Goal: Entertainment & Leisure: Consume media (video, audio)

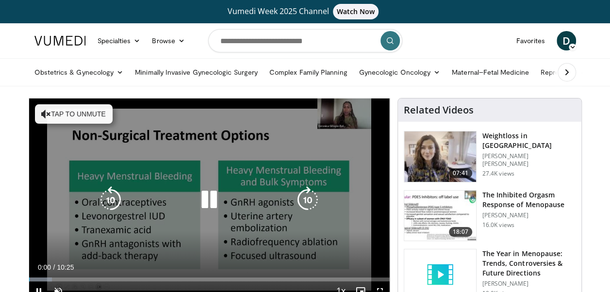
click at [69, 110] on button "Tap to unmute" at bounding box center [74, 113] width 78 height 19
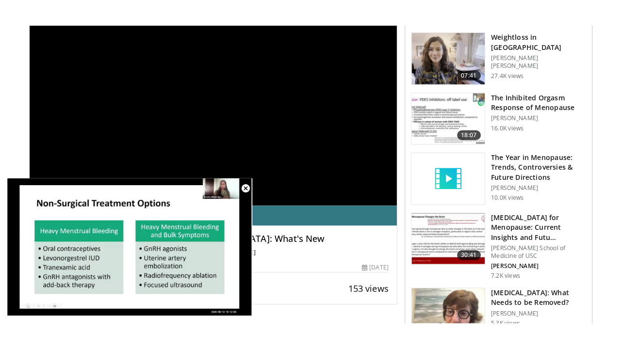
scroll to position [144, 0]
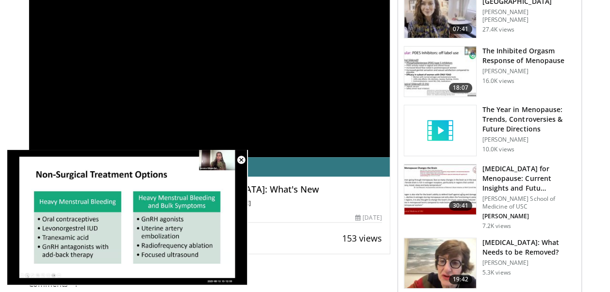
click at [318, 129] on div "**********" at bounding box center [209, 55] width 361 height 203
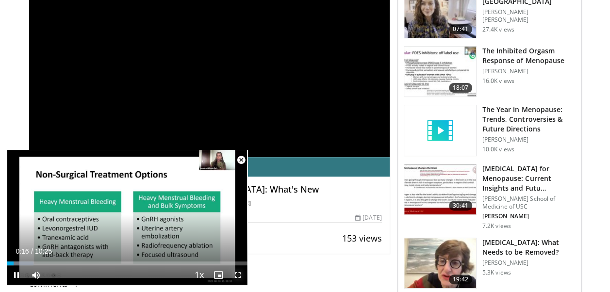
click at [238, 274] on span "Video Player" at bounding box center [237, 274] width 19 height 19
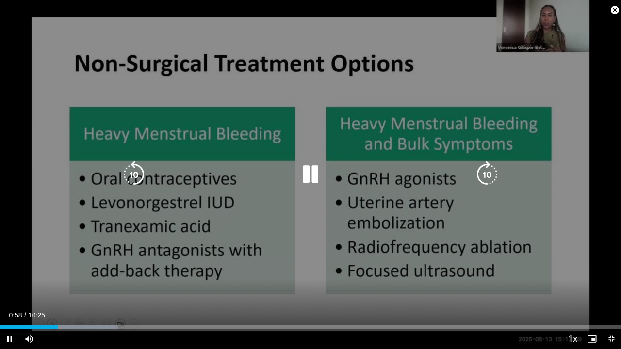
click at [503, 81] on div "10 seconds Tap to unmute" at bounding box center [310, 174] width 621 height 349
click at [11, 291] on span "Video Player" at bounding box center [9, 338] width 19 height 19
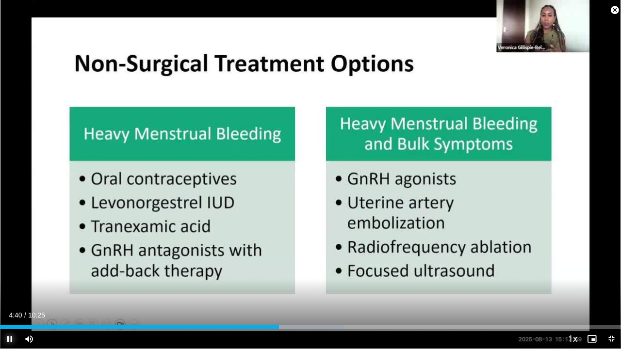
click at [9, 291] on span "Video Player" at bounding box center [9, 338] width 19 height 19
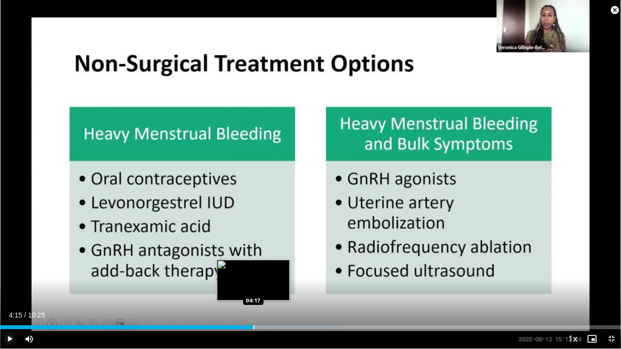
drag, startPoint x: 277, startPoint y: 328, endPoint x: 253, endPoint y: 325, distance: 24.4
click at [253, 291] on div "Progress Bar" at bounding box center [253, 327] width 1 height 4
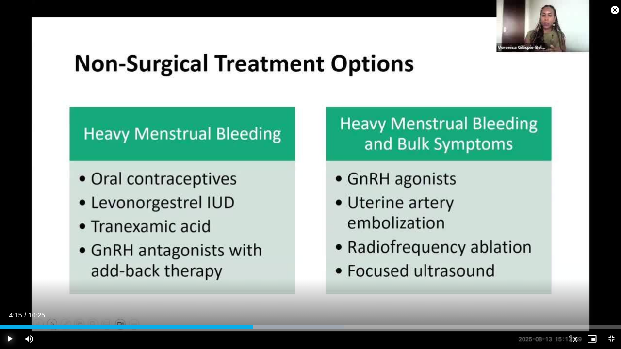
click at [10, 291] on span "Video Player" at bounding box center [9, 338] width 19 height 19
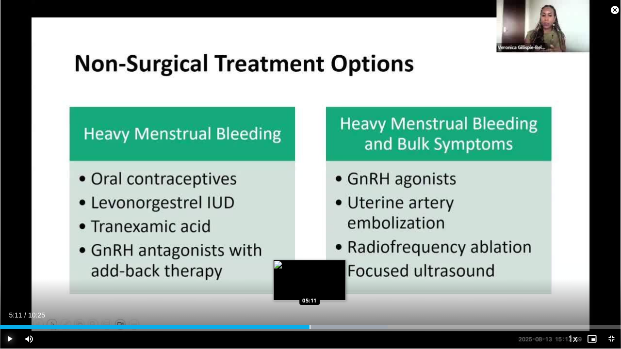
drag, startPoint x: 324, startPoint y: 325, endPoint x: 309, endPoint y: 324, distance: 15.0
click at [309, 291] on div "Loaded : 62.41% 05:11 05:11" at bounding box center [310, 324] width 621 height 9
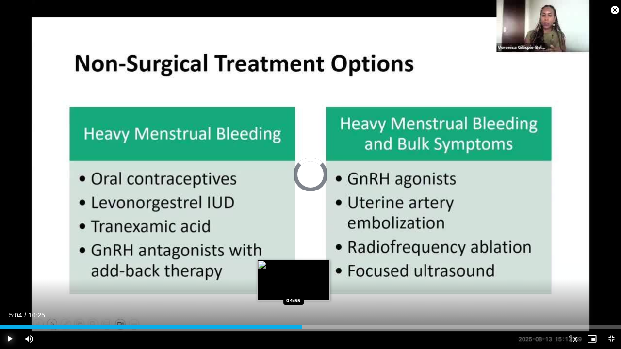
drag, startPoint x: 313, startPoint y: 326, endPoint x: 288, endPoint y: 323, distance: 24.9
click at [291, 291] on div "Loaded : 0.00% 04:56 04:55" at bounding box center [310, 324] width 621 height 9
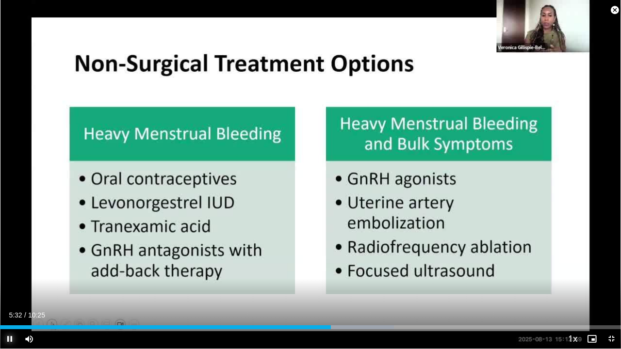
click at [10, 291] on span "Video Player" at bounding box center [9, 338] width 19 height 19
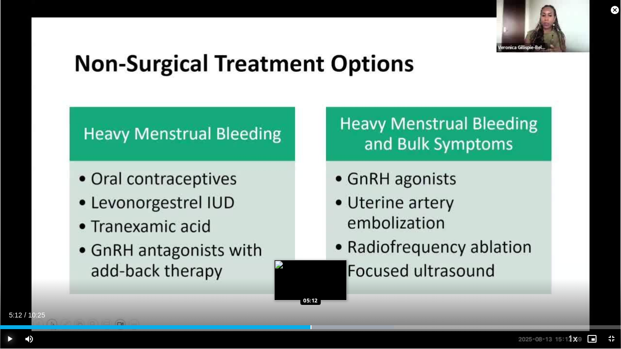
drag, startPoint x: 329, startPoint y: 325, endPoint x: 310, endPoint y: 322, distance: 19.1
click at [310, 291] on div "Loaded : 63.43% 05:13 05:12" at bounding box center [310, 324] width 621 height 9
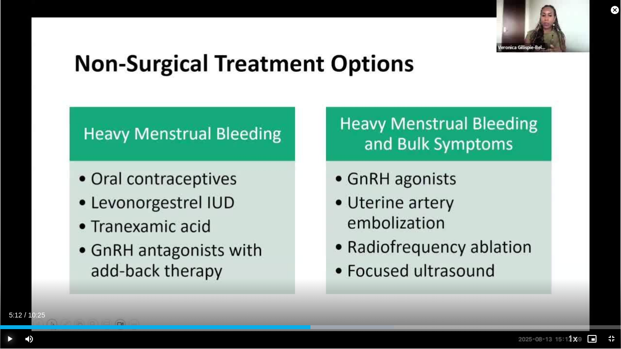
click at [10, 291] on span "Video Player" at bounding box center [9, 338] width 19 height 19
click at [8, 291] on span "Video Player" at bounding box center [9, 338] width 19 height 19
